Goal: Check status: Check status

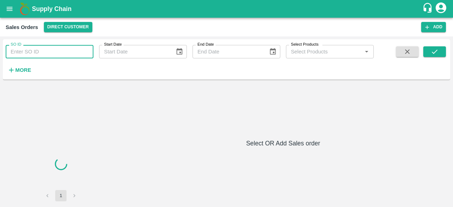
click at [75, 53] on input "SO ID" at bounding box center [50, 51] width 88 height 13
paste input "591118"
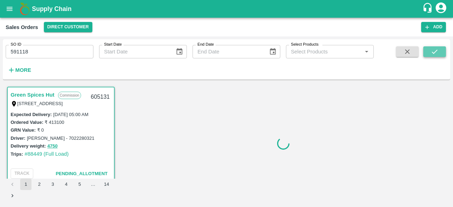
click at [441, 52] on button "submit" at bounding box center [434, 51] width 23 height 11
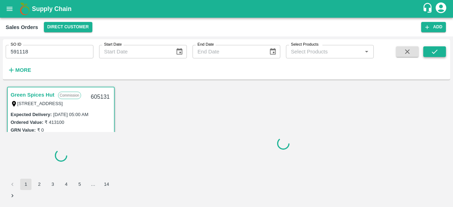
click at [434, 51] on icon "submit" at bounding box center [434, 52] width 8 height 8
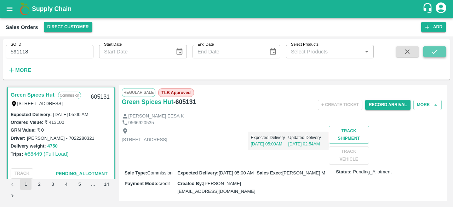
scroll to position [1, 0]
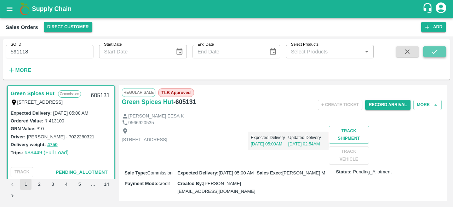
click at [434, 51] on icon "submit" at bounding box center [434, 52] width 8 height 8
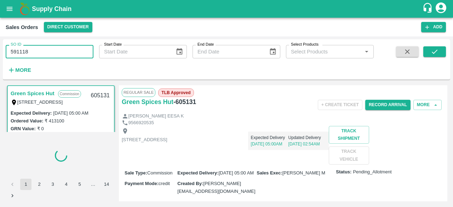
click at [39, 55] on input "591118" at bounding box center [50, 51] width 88 height 13
type input "591118"
click at [437, 48] on icon "submit" at bounding box center [434, 52] width 8 height 8
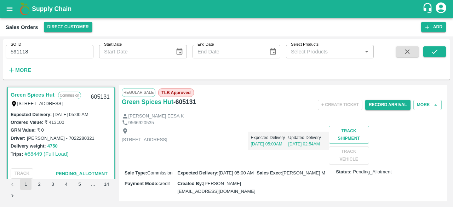
scroll to position [1, 0]
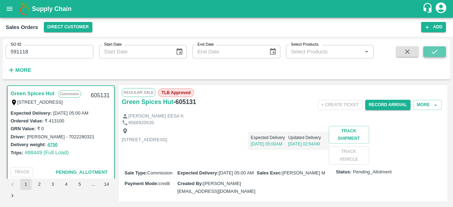
click at [440, 51] on button "submit" at bounding box center [434, 51] width 23 height 11
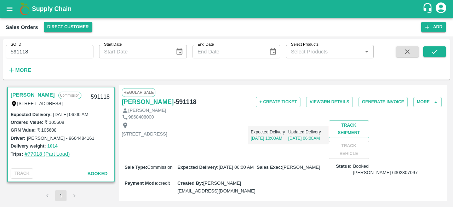
click at [39, 153] on link "#77018 (Part Load)" at bounding box center [46, 154] width 45 height 6
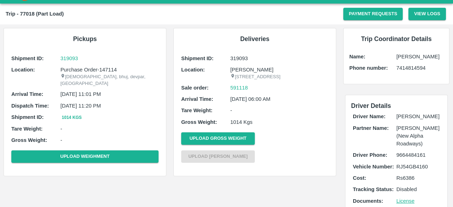
scroll to position [13, 0]
